Goal: Task Accomplishment & Management: Use online tool/utility

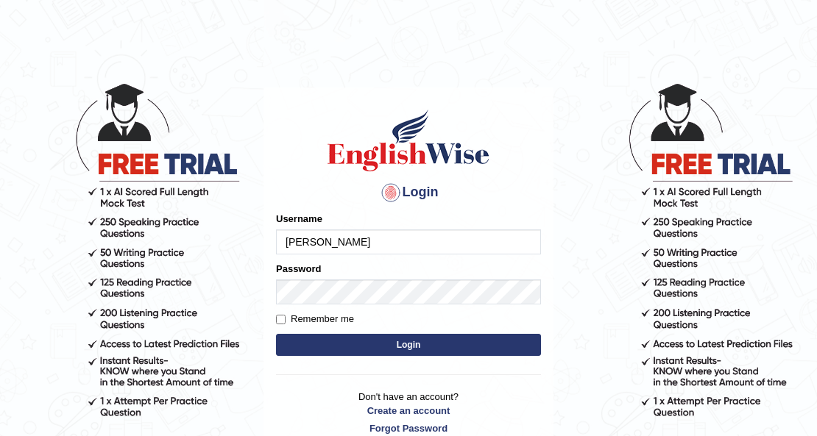
type input "[PERSON_NAME]"
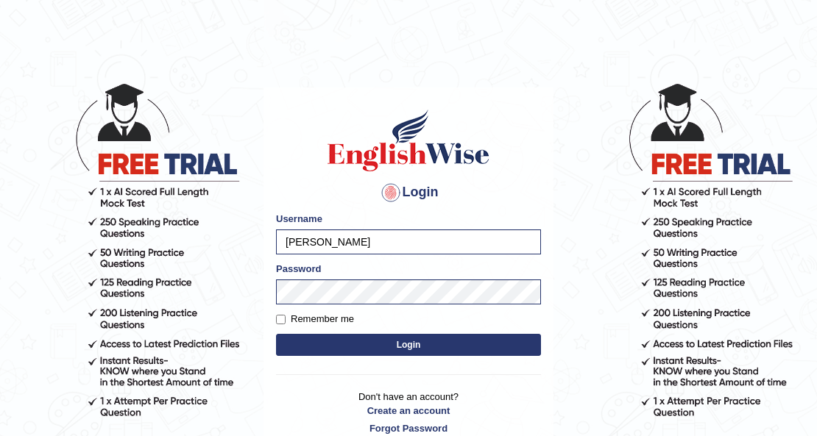
click at [352, 335] on button "Login" at bounding box center [408, 345] width 265 height 22
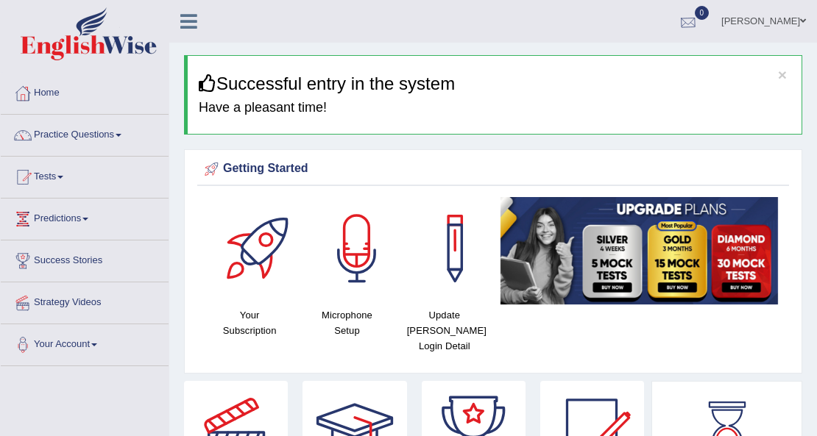
click at [691, 17] on div at bounding box center [688, 22] width 22 height 22
click at [624, 60] on strong "See All Alerts" at bounding box center [595, 62] width 66 height 12
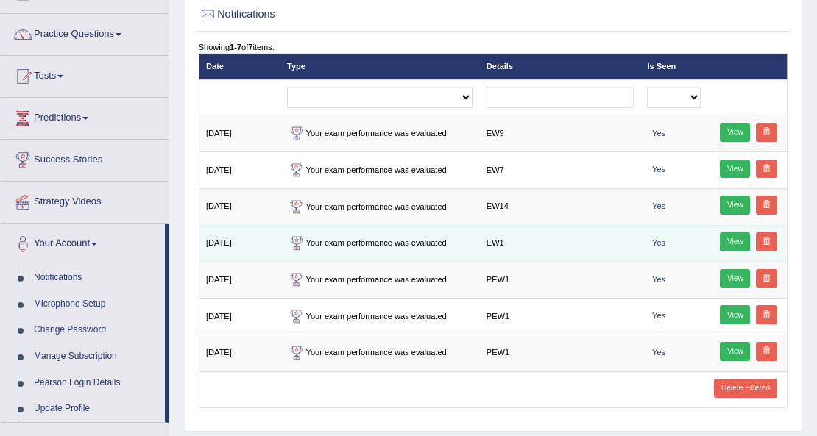
scroll to position [98, 0]
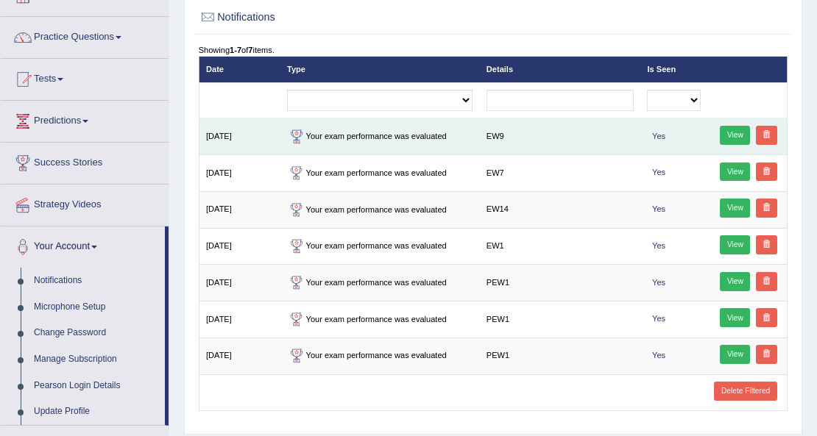
click at [724, 137] on link "View" at bounding box center [735, 135] width 30 height 19
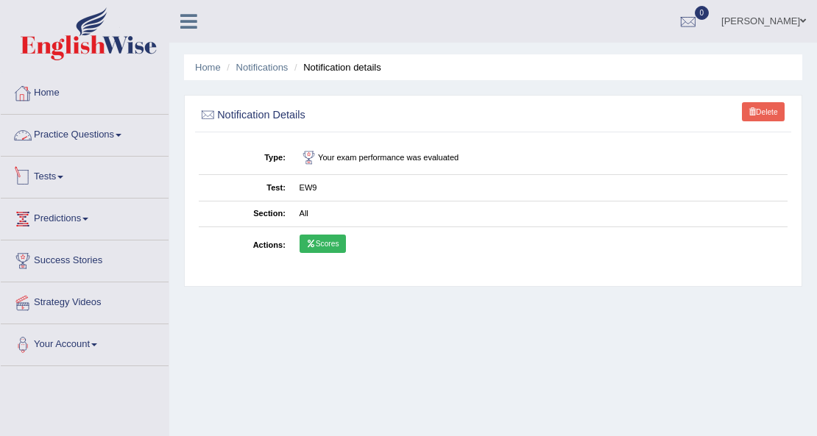
click at [97, 133] on link "Practice Questions" at bounding box center [85, 133] width 168 height 37
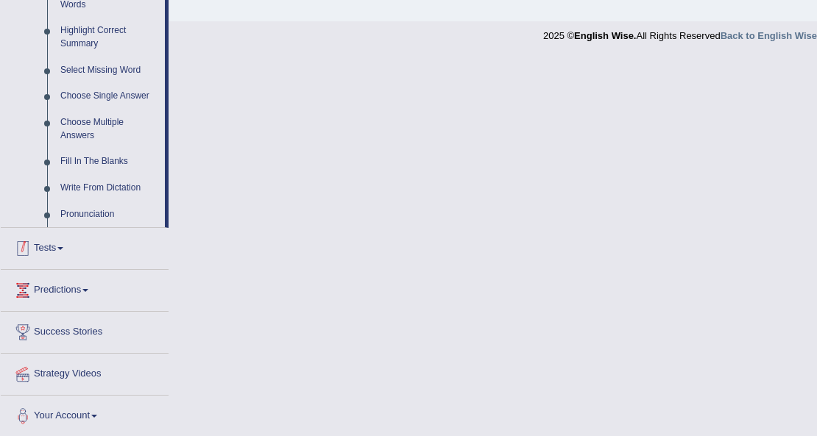
click at [52, 250] on link "Tests" at bounding box center [85, 246] width 168 height 37
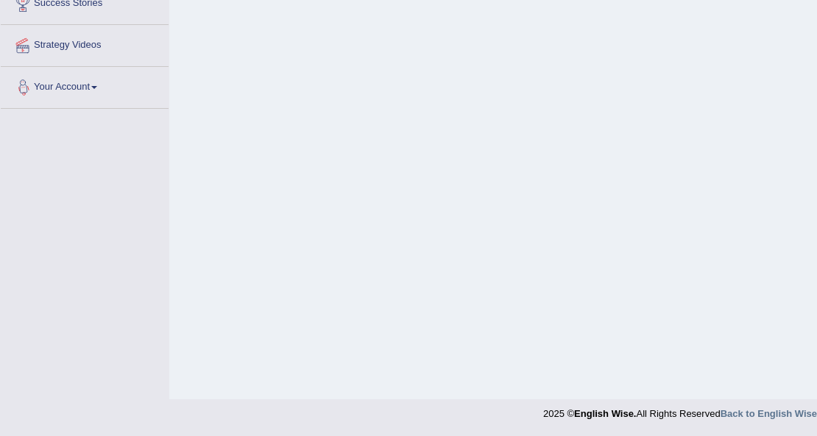
scroll to position [177, 0]
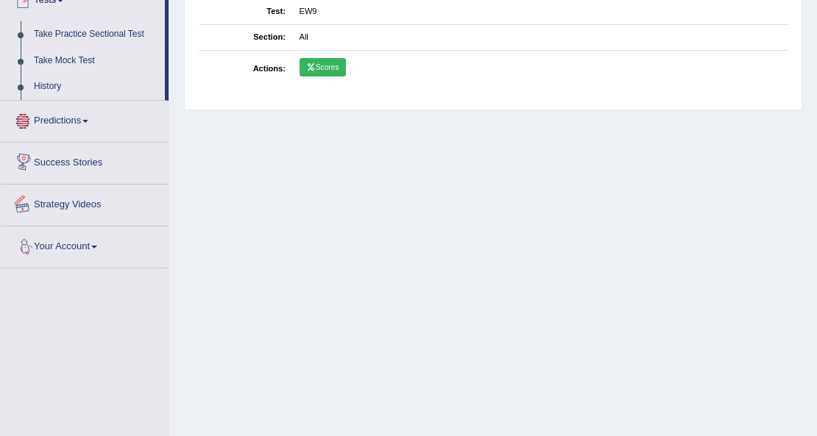
click at [66, 58] on link "Take Mock Test" at bounding box center [96, 61] width 138 height 26
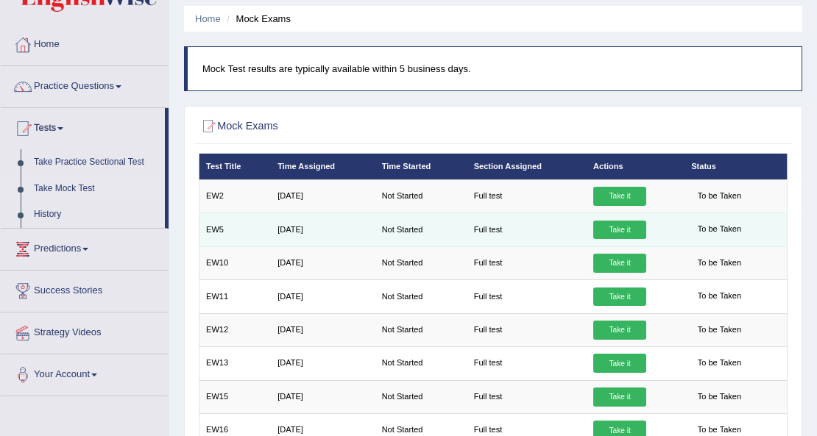
click at [633, 227] on link "Take it" at bounding box center [619, 230] width 53 height 19
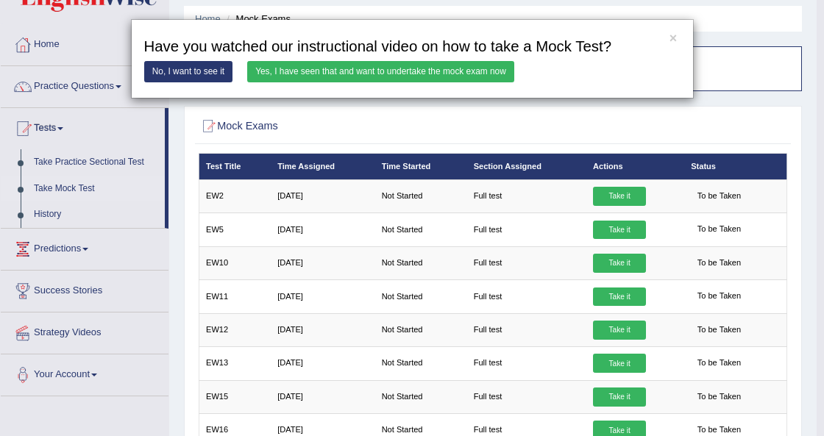
click at [414, 75] on link "Yes, I have seen that and want to undertake the mock exam now" at bounding box center [380, 71] width 267 height 21
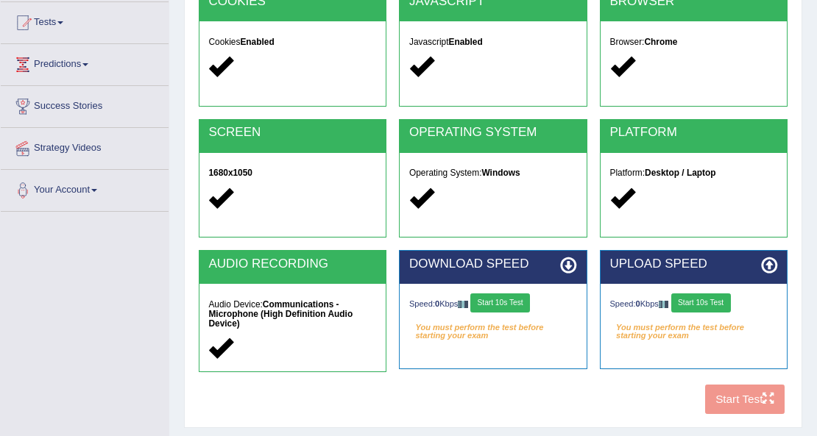
scroll to position [245, 0]
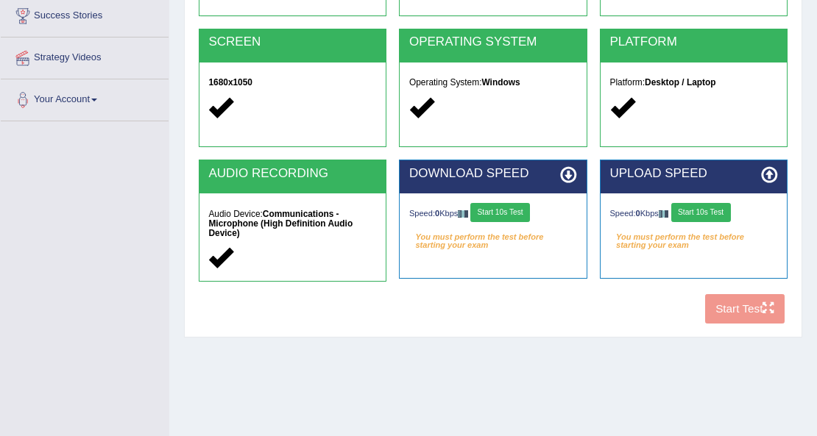
click at [528, 210] on button "Start 10s Test" at bounding box center [500, 212] width 60 height 19
click at [715, 213] on button "Start 10s Test" at bounding box center [701, 212] width 60 height 19
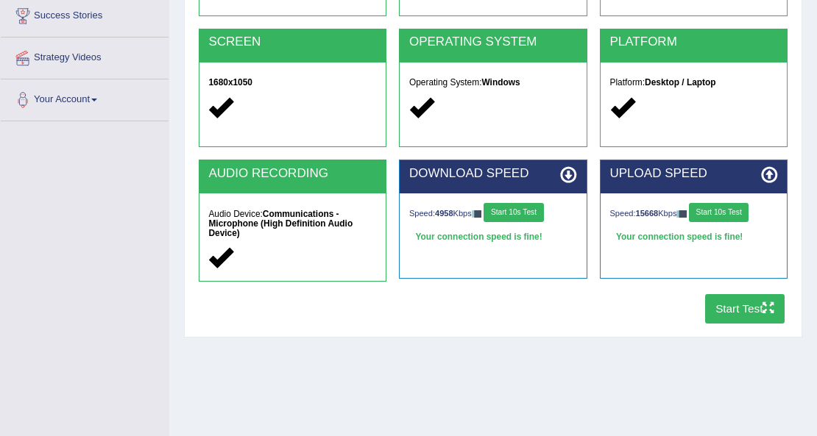
click at [715, 213] on button "Start 10s Test" at bounding box center [719, 212] width 60 height 19
click at [526, 210] on button "Start 10s Test" at bounding box center [514, 212] width 60 height 19
click at [718, 213] on button "Start 10s Test" at bounding box center [719, 212] width 60 height 19
click at [715, 311] on button "Start Test" at bounding box center [745, 308] width 80 height 29
